Goal: Information Seeking & Learning: Learn about a topic

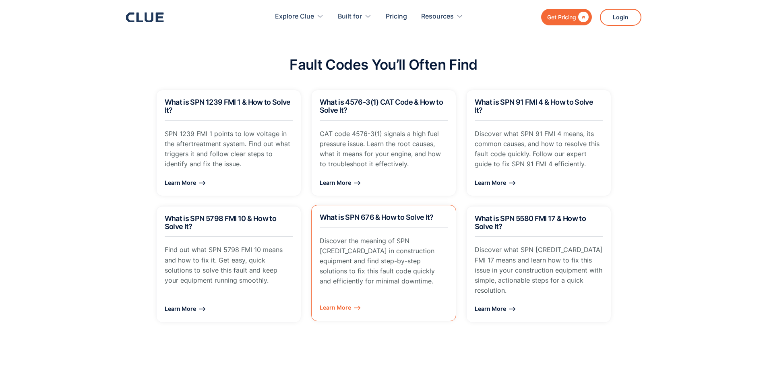
scroll to position [563, 0]
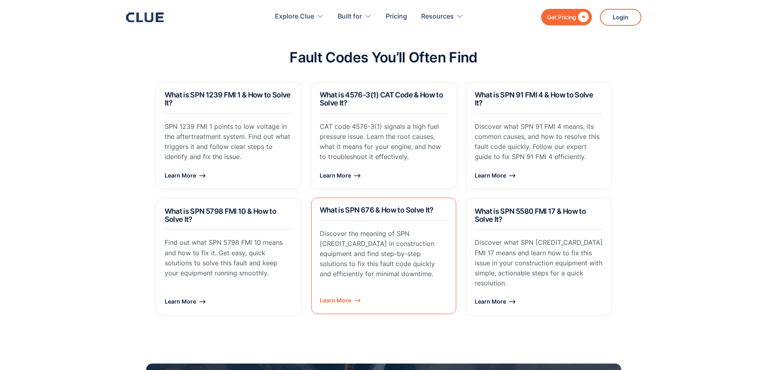
click at [340, 295] on div "Learn More ⟶" at bounding box center [384, 300] width 128 height 10
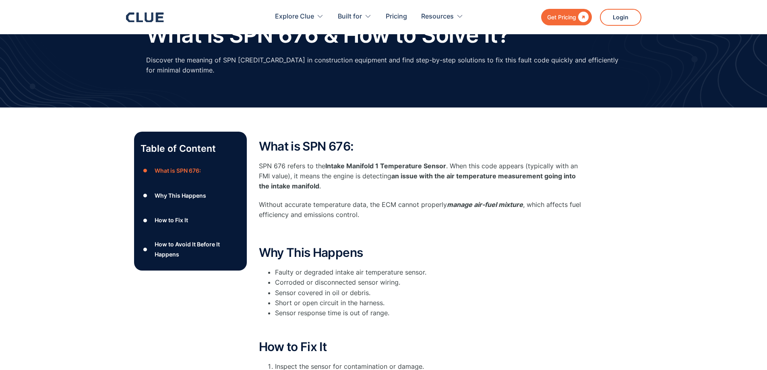
scroll to position [80, 0]
